Goal: Answer question/provide support: Answer question/provide support

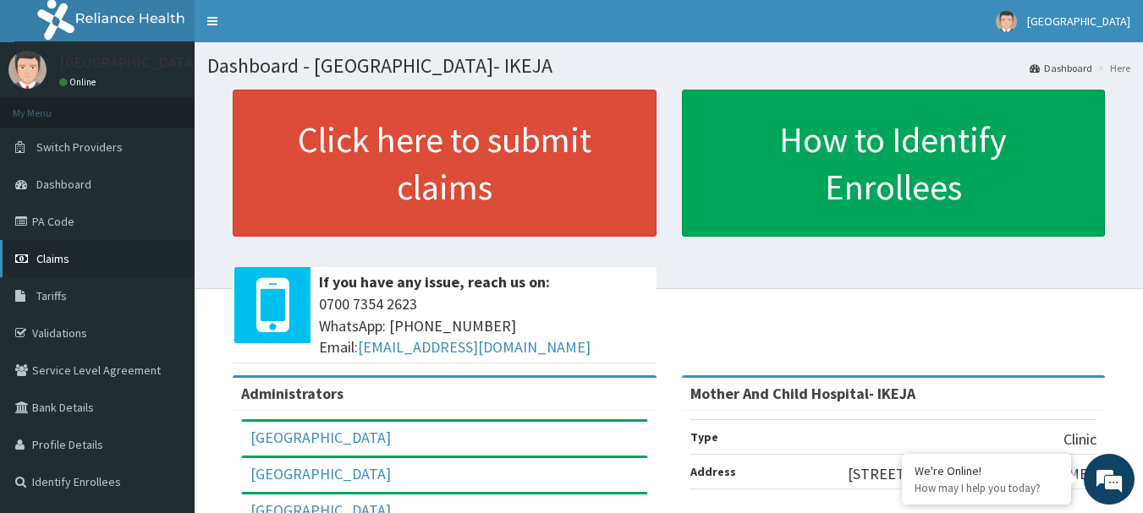
click at [32, 257] on link "Claims" at bounding box center [97, 258] width 195 height 37
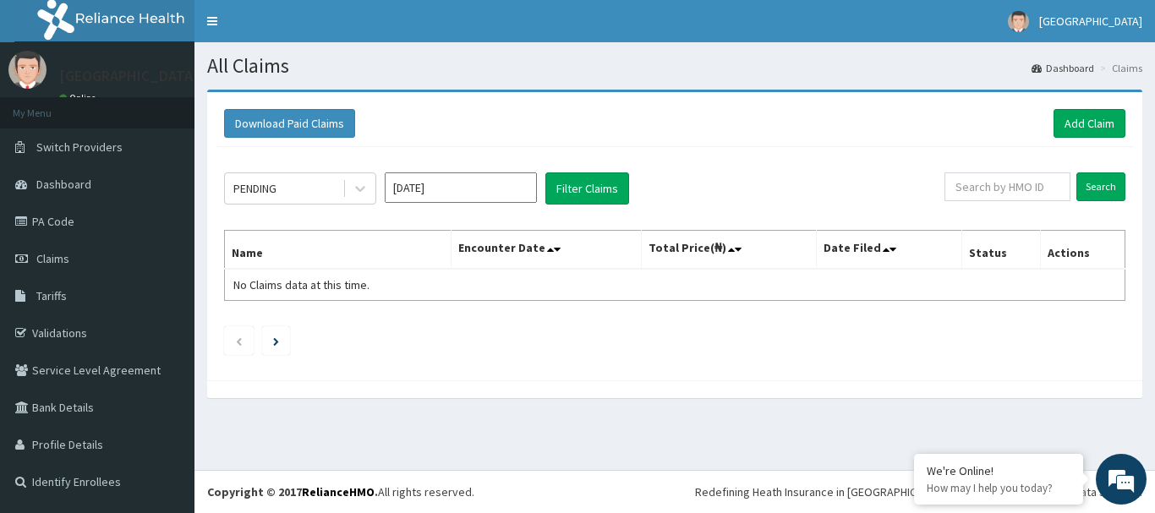
click at [377, 189] on div "PENDING Aug 2025 Filter Claims" at bounding box center [584, 189] width 721 height 32
click at [369, 188] on div at bounding box center [360, 188] width 30 height 30
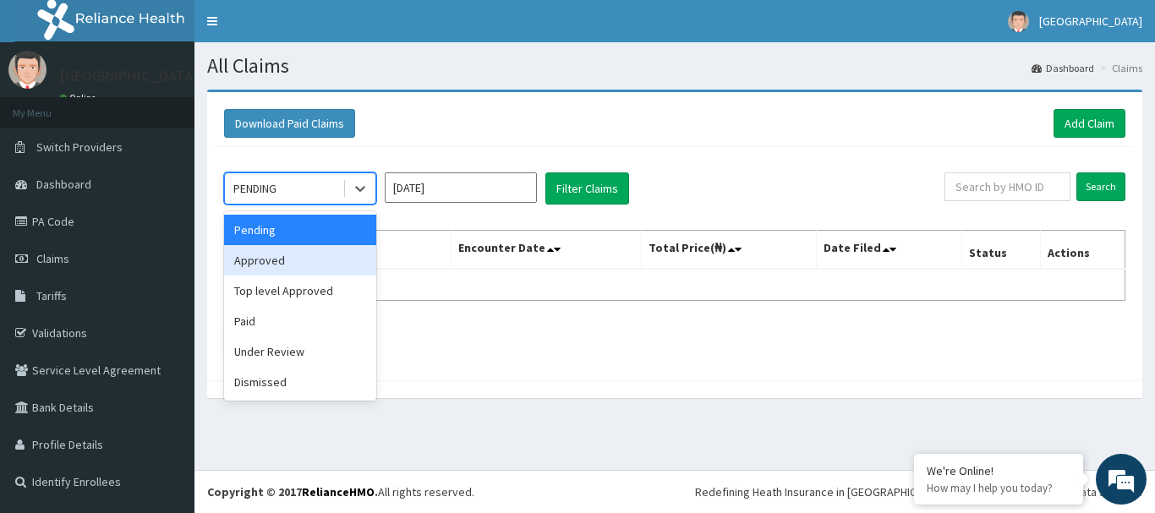
click at [375, 272] on div "Approved" at bounding box center [300, 260] width 152 height 30
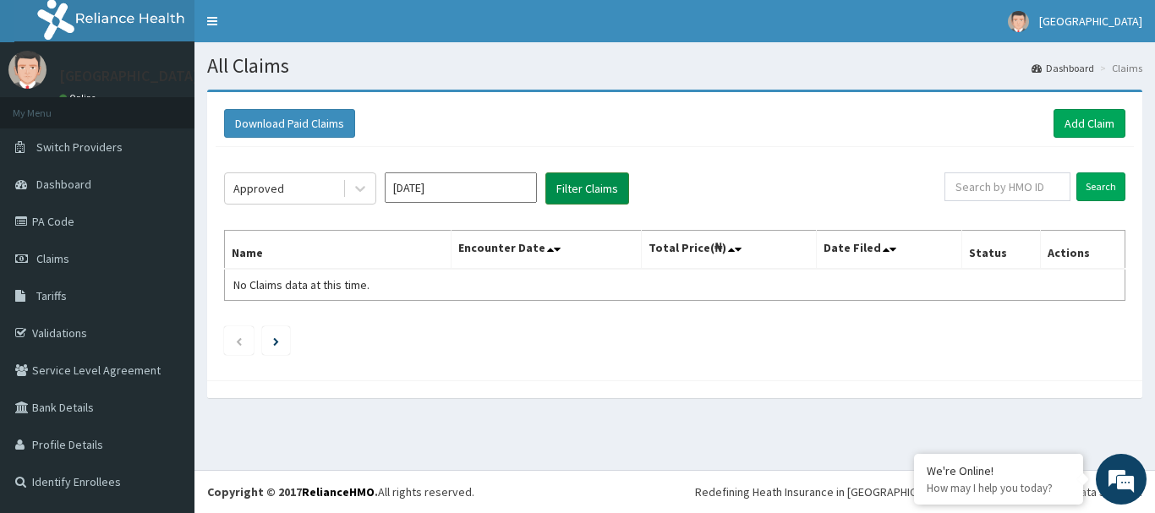
click at [587, 190] on button "Filter Claims" at bounding box center [588, 189] width 84 height 32
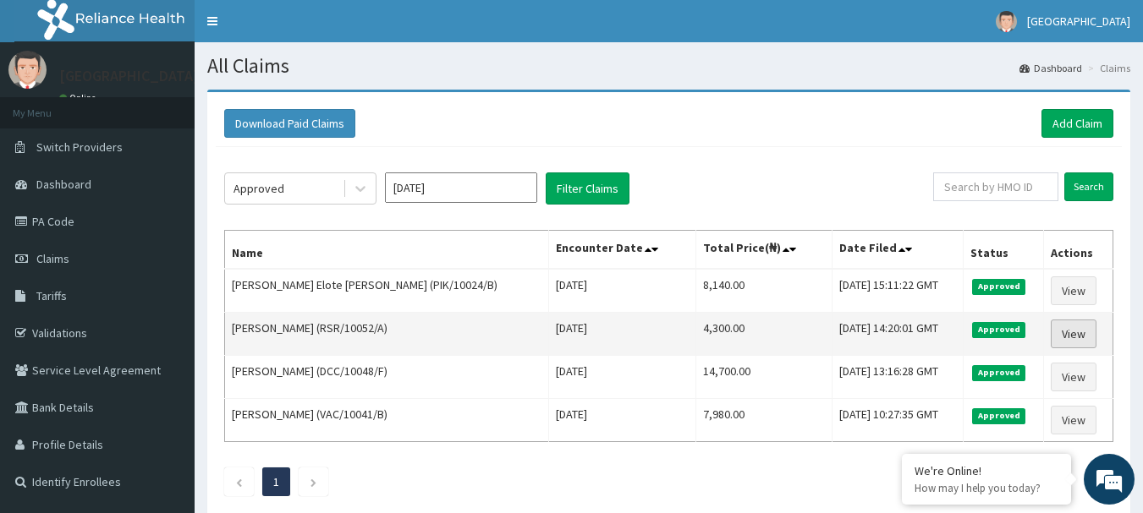
click at [1070, 334] on link "View" at bounding box center [1074, 334] width 46 height 29
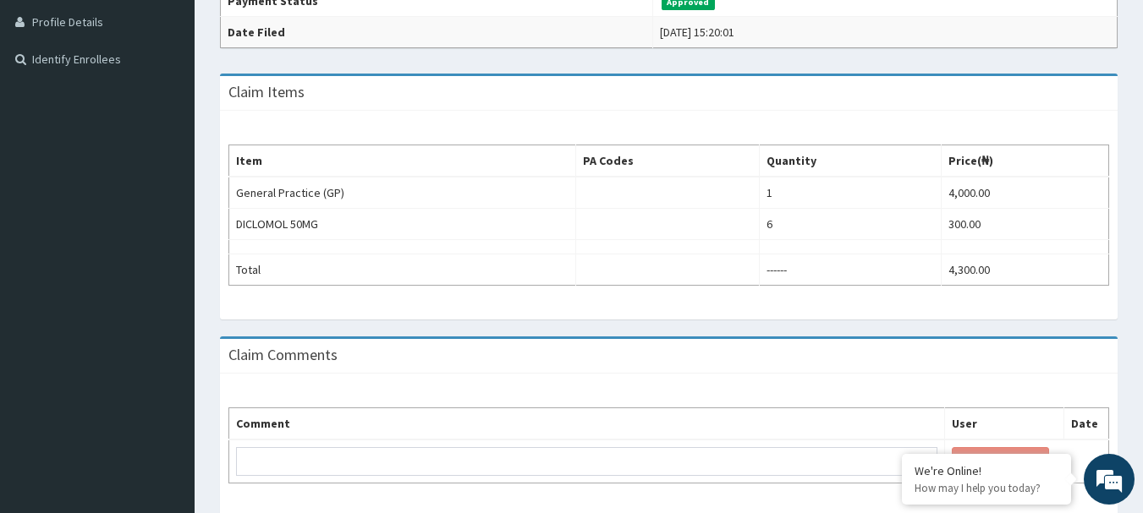
scroll to position [487, 0]
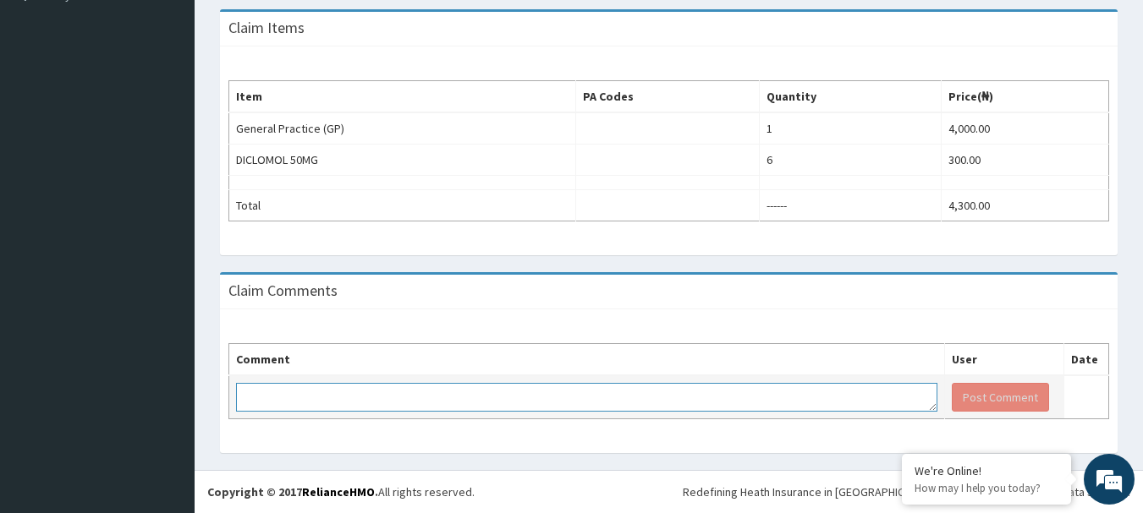
click at [277, 396] on textarea at bounding box center [586, 397] width 701 height 29
type textarea "KINDLY PAY BILL"
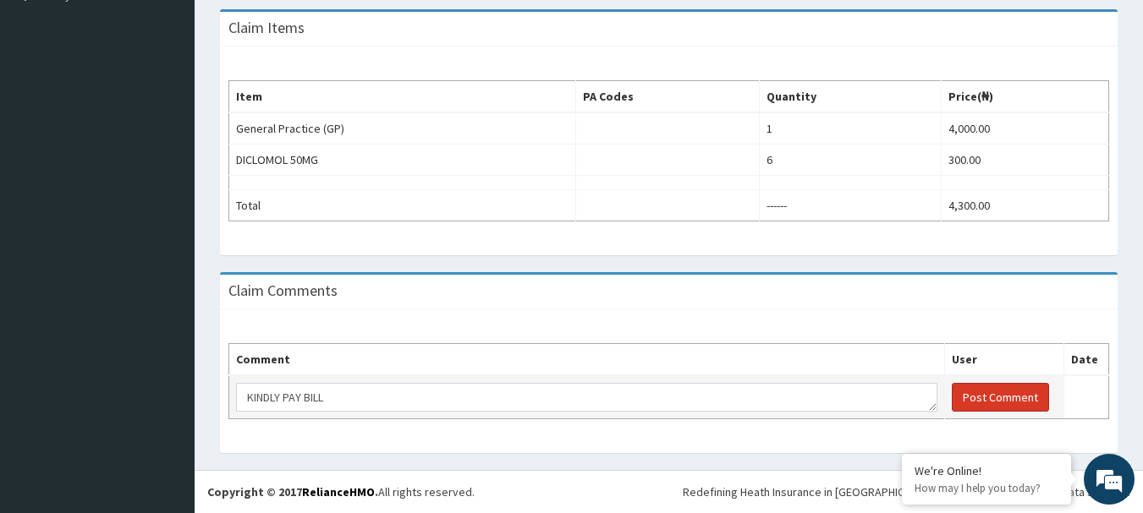
click at [981, 392] on button "Post Comment" at bounding box center [1000, 397] width 97 height 29
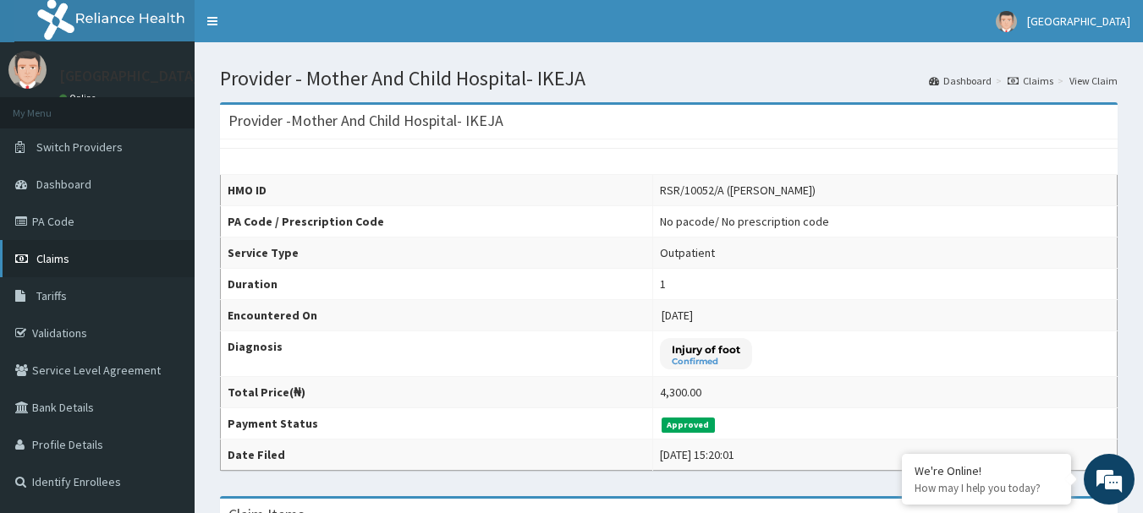
click at [57, 255] on span "Claims" at bounding box center [52, 258] width 33 height 15
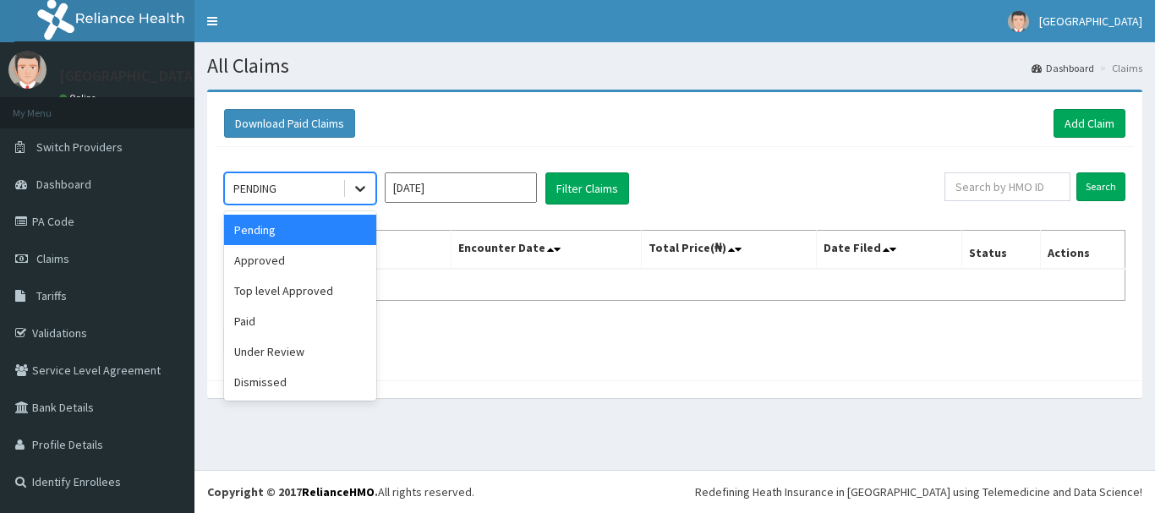
click at [364, 186] on icon at bounding box center [360, 188] width 17 height 17
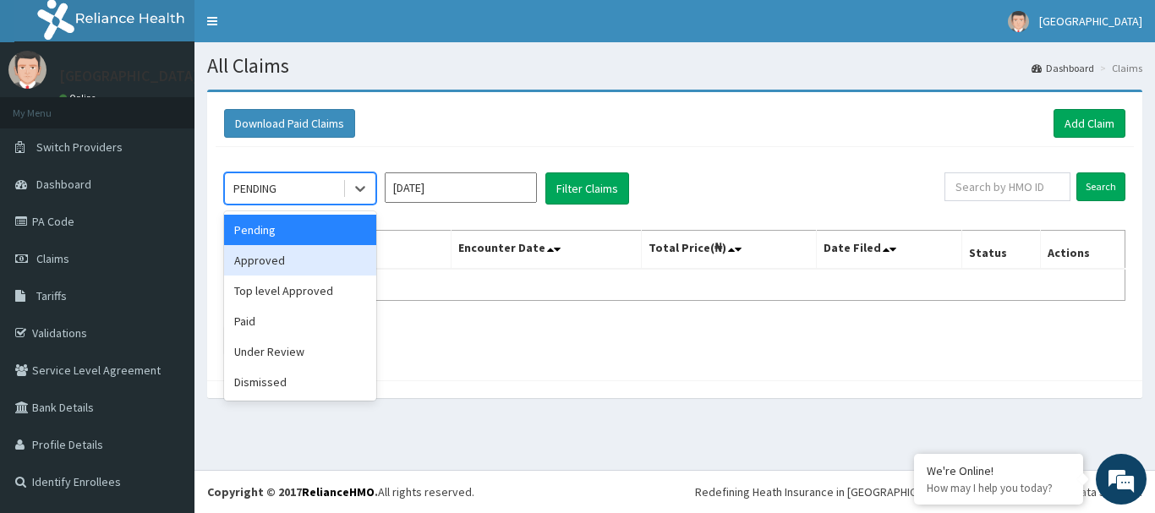
click at [325, 271] on div "Approved" at bounding box center [300, 260] width 152 height 30
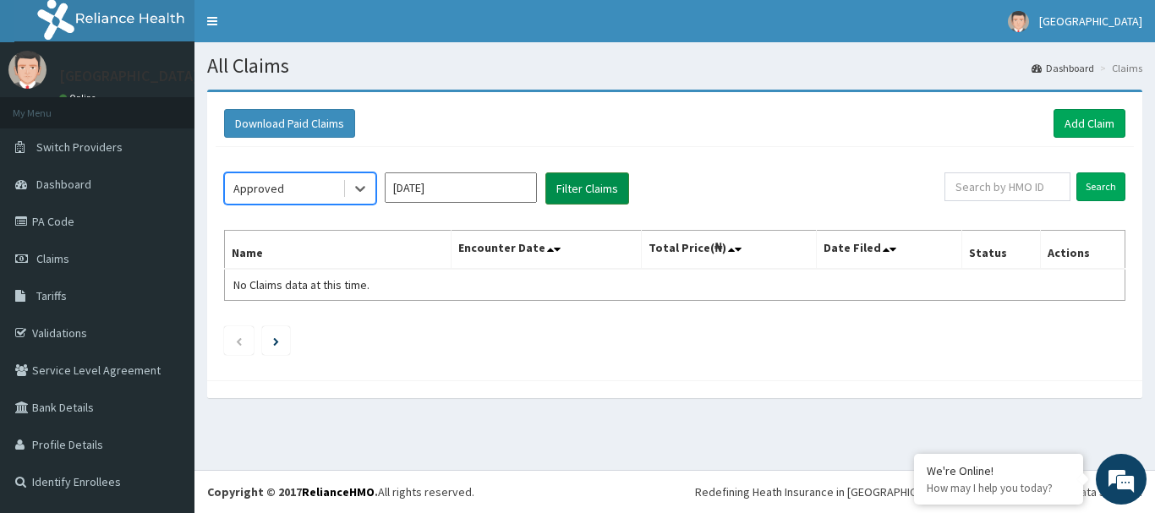
click at [589, 194] on button "Filter Claims" at bounding box center [588, 189] width 84 height 32
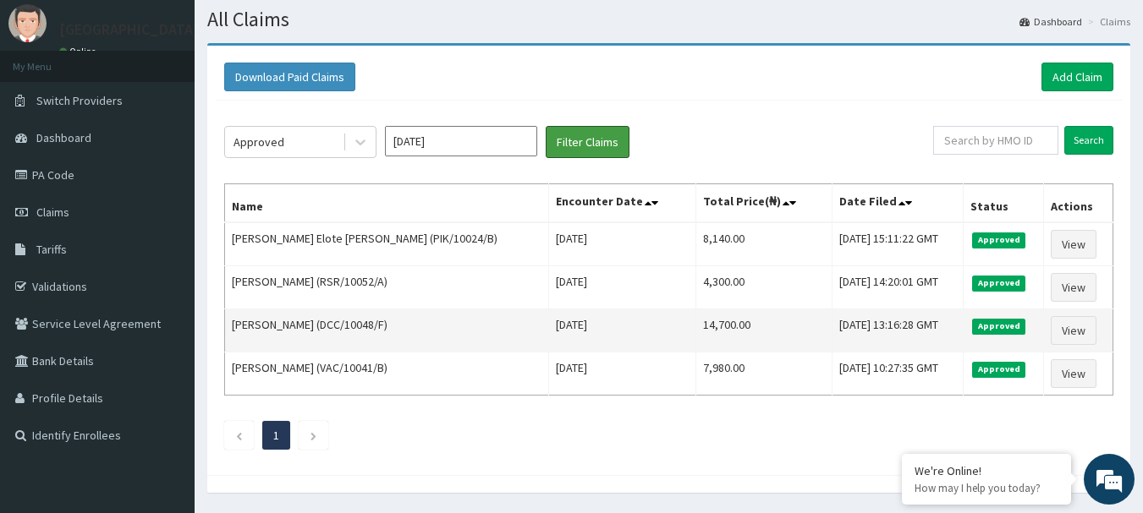
scroll to position [85, 0]
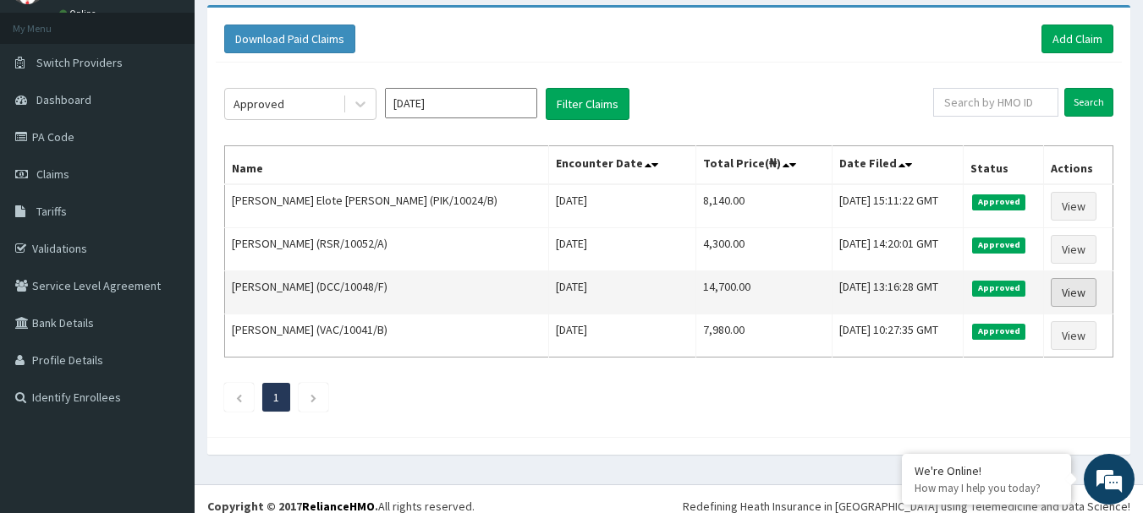
click at [1055, 302] on link "View" at bounding box center [1074, 292] width 46 height 29
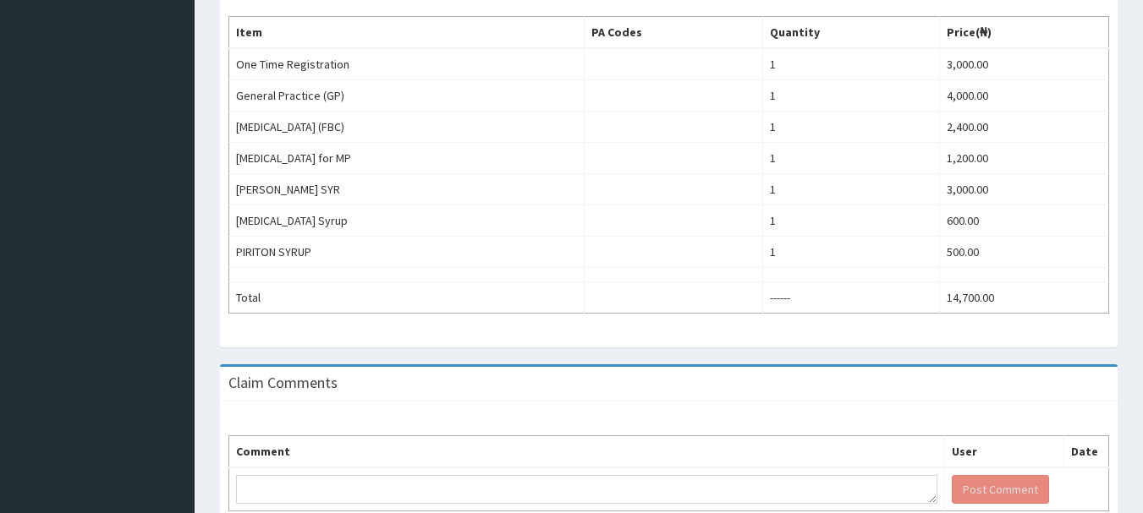
scroll to position [644, 0]
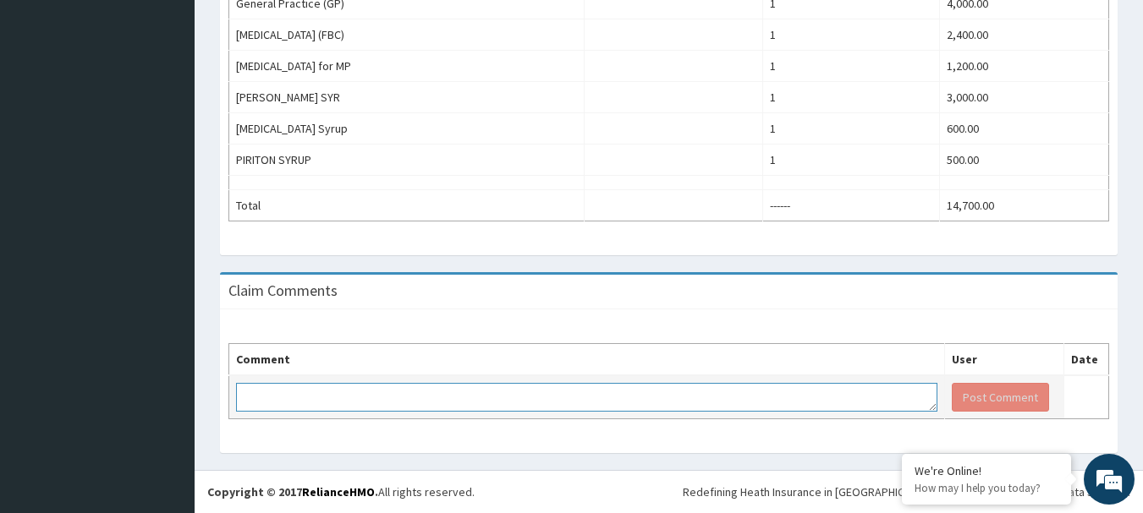
click at [359, 391] on textarea at bounding box center [586, 397] width 701 height 29
type textarea "KINDLY PAY BILL"
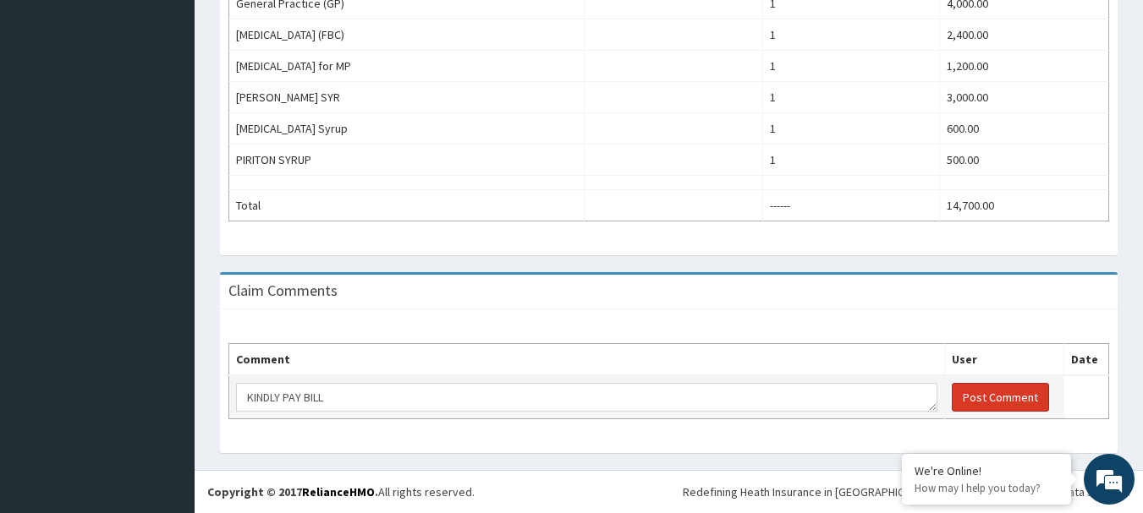
click at [980, 398] on button "Post Comment" at bounding box center [1000, 397] width 97 height 29
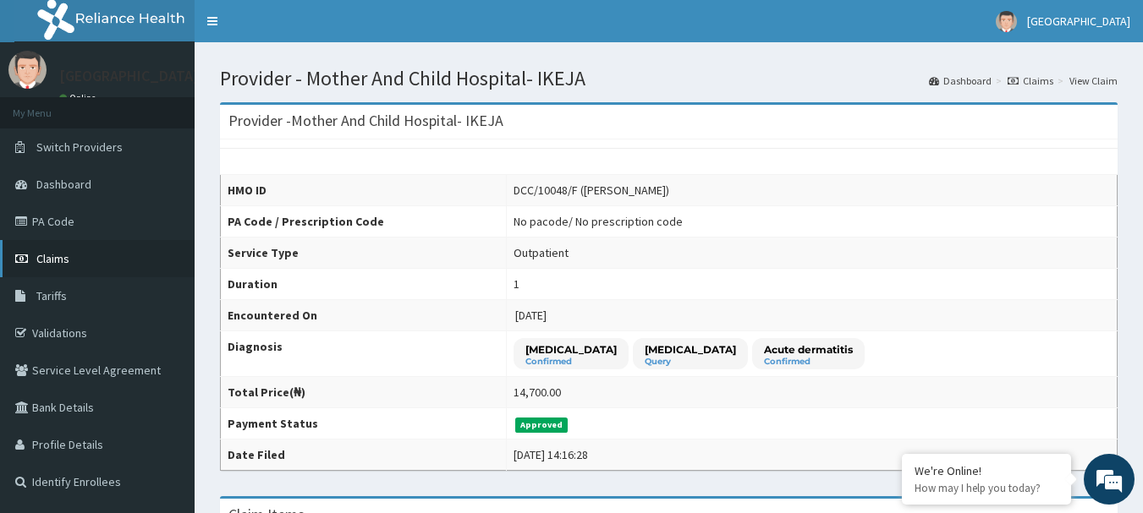
click at [57, 253] on span "Claims" at bounding box center [52, 258] width 33 height 15
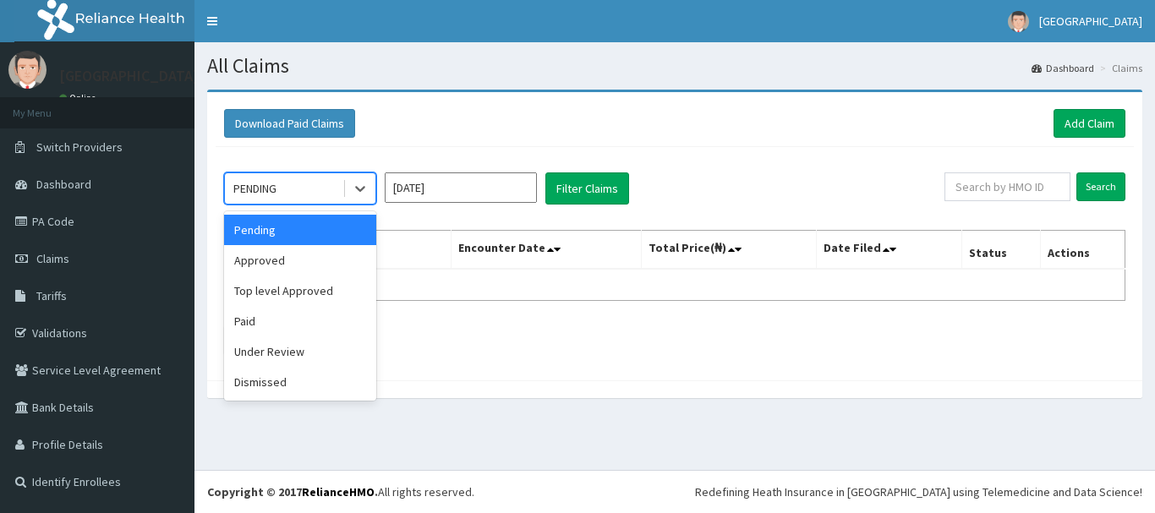
click at [343, 186] on div at bounding box center [359, 188] width 33 height 30
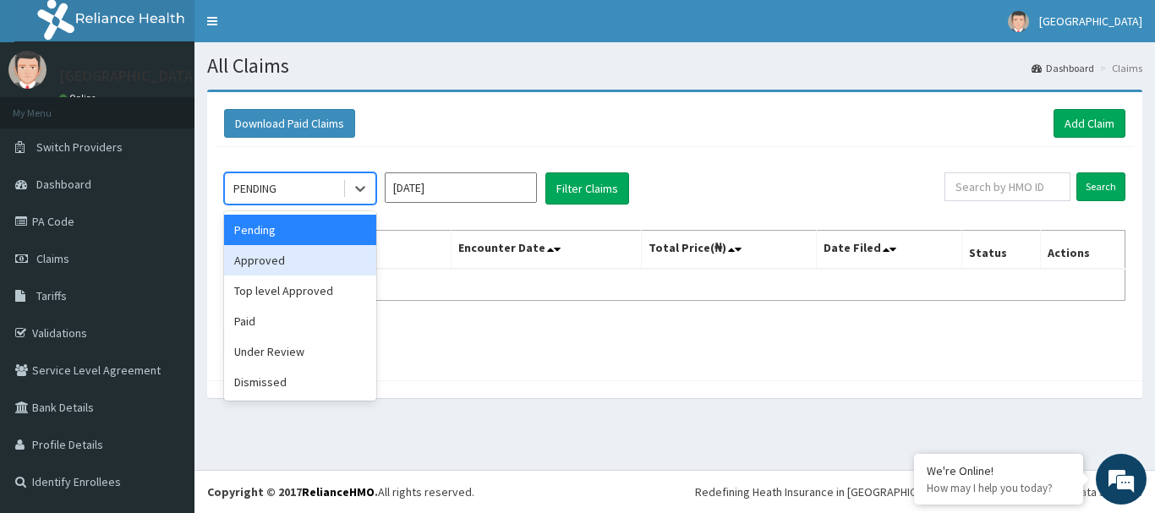
click at [291, 270] on div "Approved" at bounding box center [300, 260] width 152 height 30
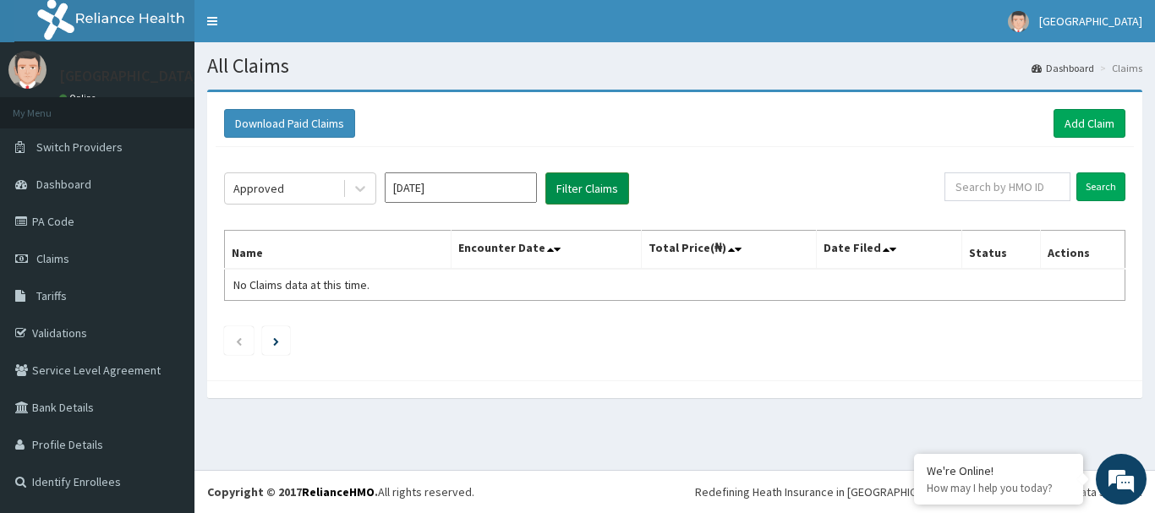
click at [602, 181] on button "Filter Claims" at bounding box center [588, 189] width 84 height 32
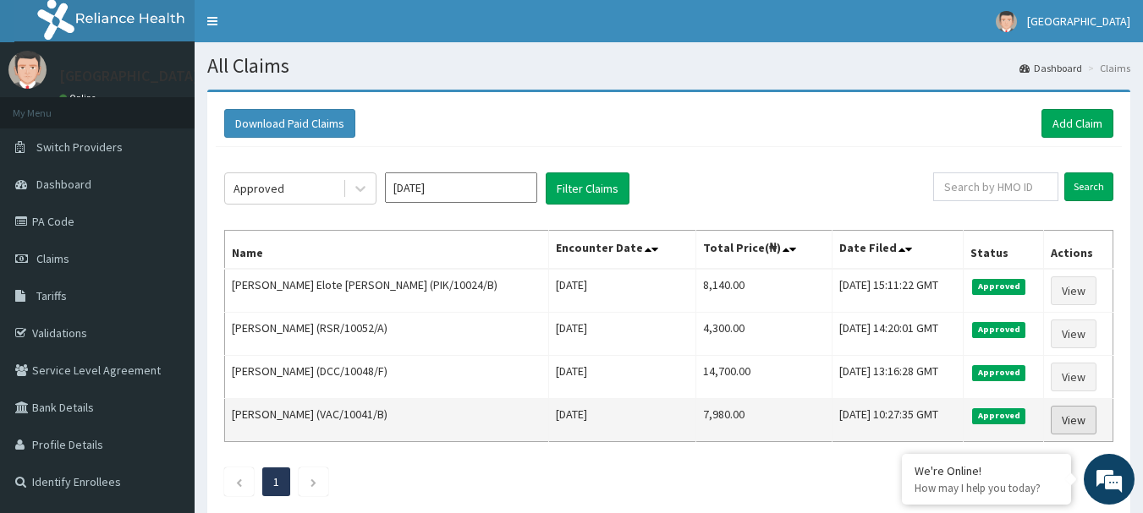
click at [1053, 428] on link "View" at bounding box center [1074, 420] width 46 height 29
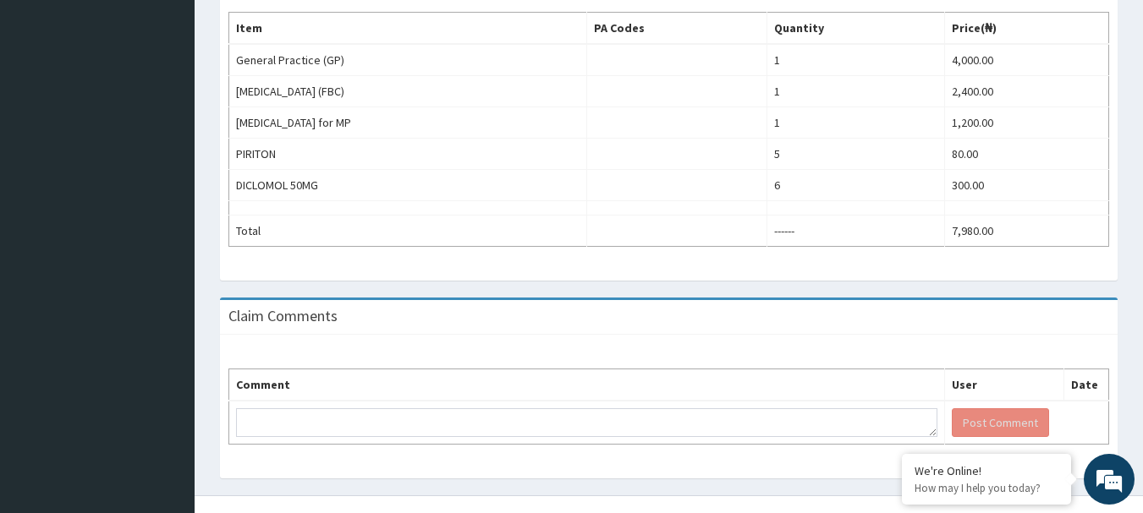
scroll to position [581, 0]
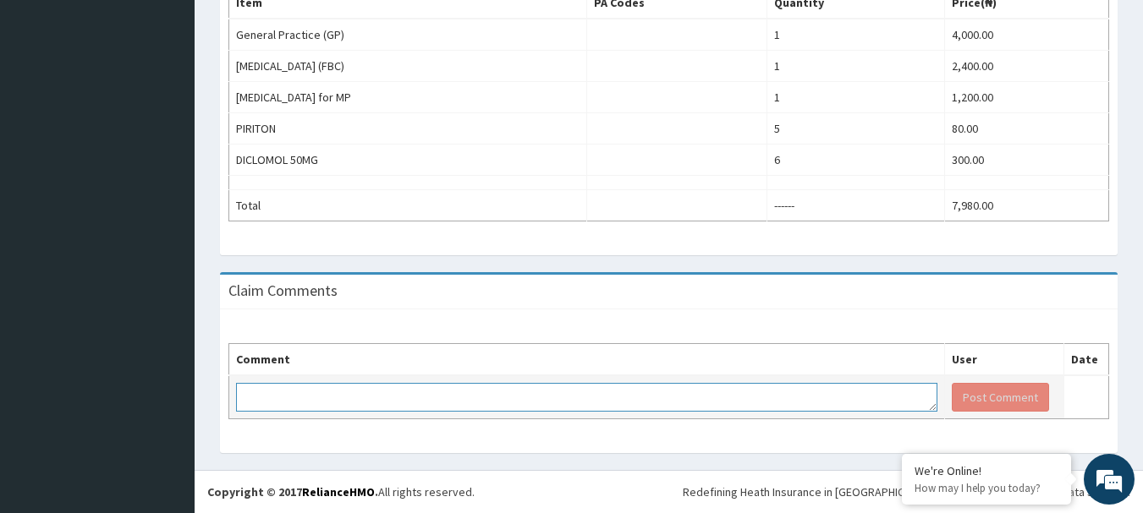
click at [292, 398] on textarea at bounding box center [586, 397] width 701 height 29
type textarea "KINDLY PAY BILL"
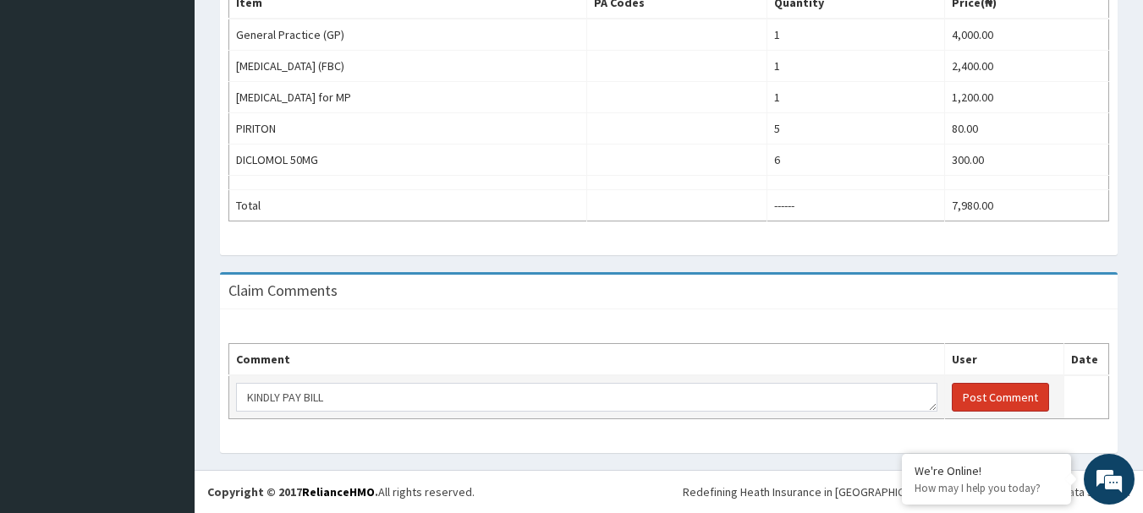
click at [982, 398] on button "Post Comment" at bounding box center [1000, 397] width 97 height 29
